Goal: Download file/media

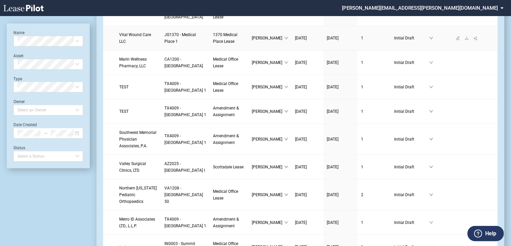
scroll to position [321, 0]
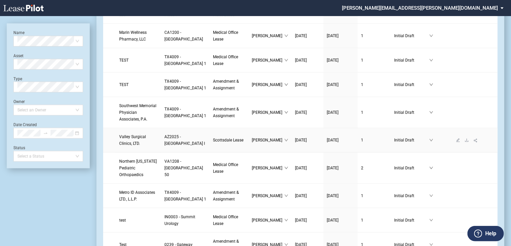
click at [213, 143] on span "Scottsdale Lease" at bounding box center [228, 140] width 30 height 5
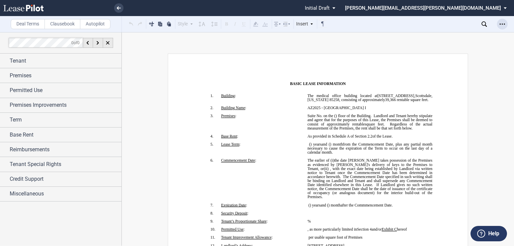
click at [499, 25] on div "Open Lease options menu" at bounding box center [502, 24] width 11 height 11
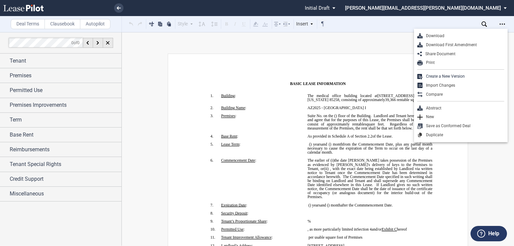
click at [466, 45] on div "Download First Amendment" at bounding box center [464, 45] width 82 height 6
